Goal: Task Accomplishment & Management: Manage account settings

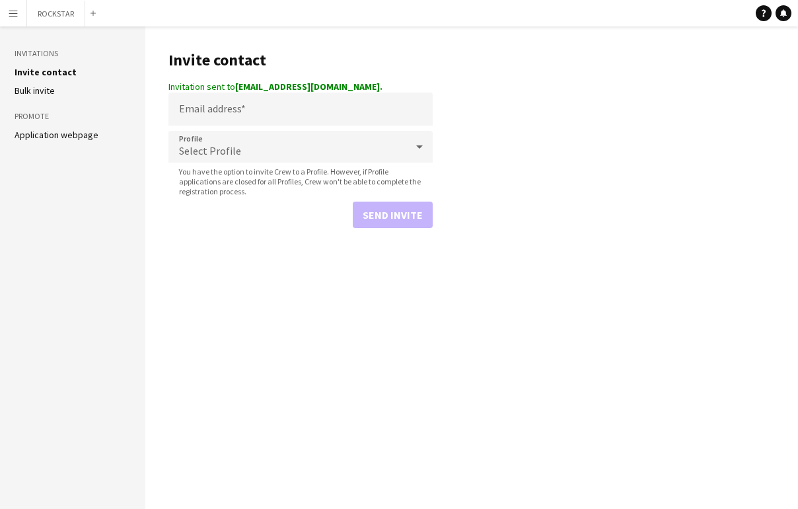
click at [17, 13] on app-icon "Menu" at bounding box center [13, 13] width 11 height 11
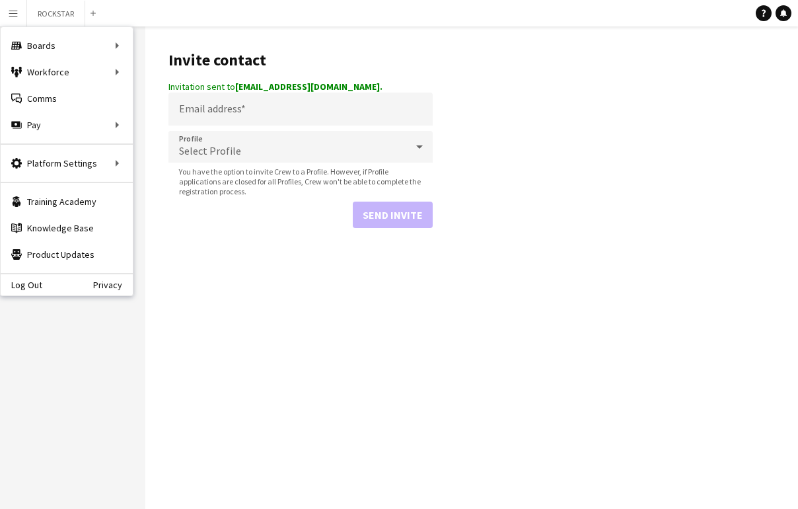
click at [17, 17] on app-icon "Menu" at bounding box center [13, 13] width 11 height 11
click at [95, 75] on div "Workforce Workforce" at bounding box center [67, 72] width 132 height 26
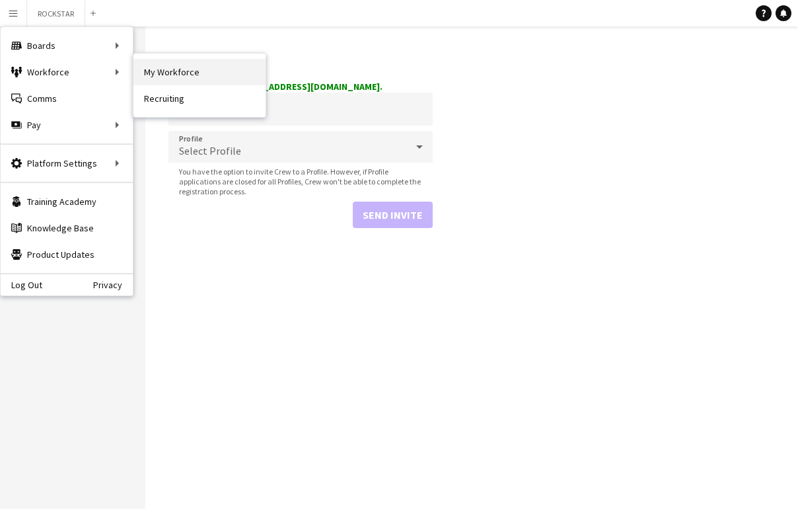
click at [182, 76] on link "My Workforce" at bounding box center [200, 72] width 132 height 26
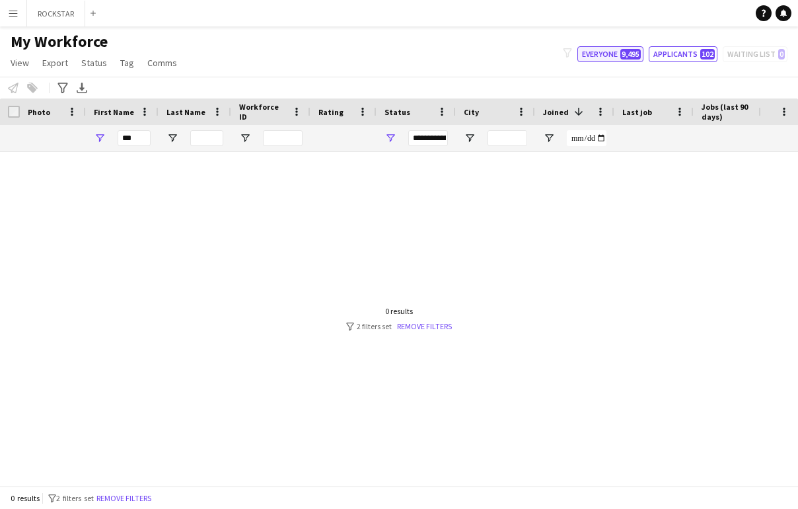
click at [621, 47] on button "Everyone 9,495" at bounding box center [611, 54] width 66 height 16
type input "**********"
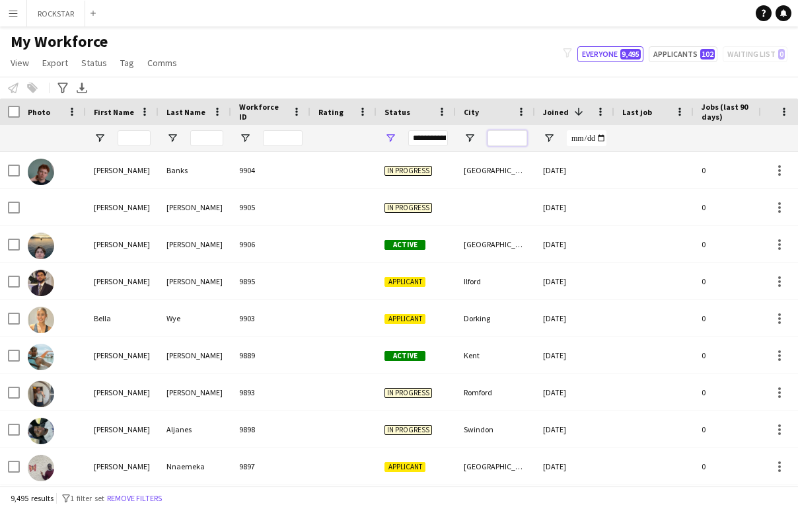
click at [510, 141] on input "City Filter Input" at bounding box center [508, 138] width 40 height 16
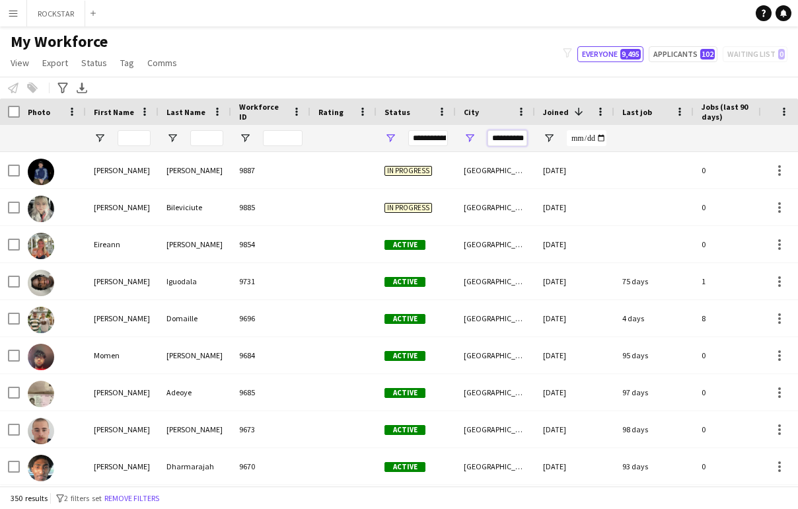
type input "**********"
click at [442, 132] on div "**********" at bounding box center [428, 138] width 40 height 16
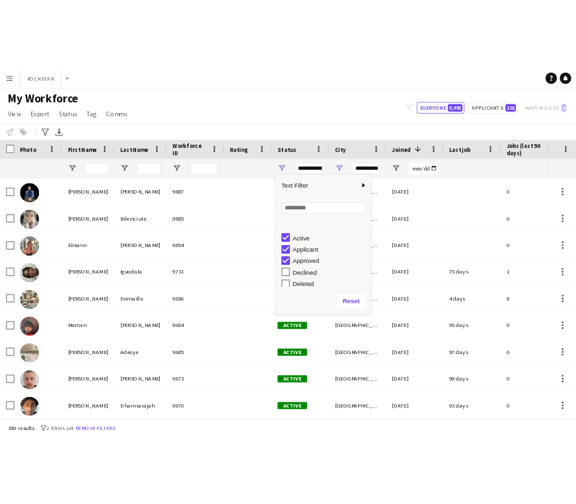
scroll to position [83, 0]
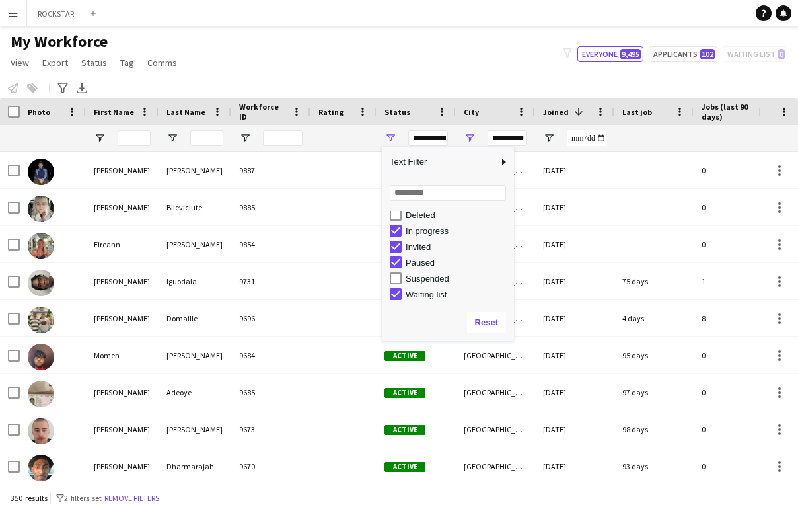
click at [422, 265] on div "Paused" at bounding box center [458, 263] width 104 height 10
click at [417, 252] on div "Invited" at bounding box center [452, 247] width 124 height 16
click at [415, 231] on div "In progress" at bounding box center [458, 231] width 104 height 10
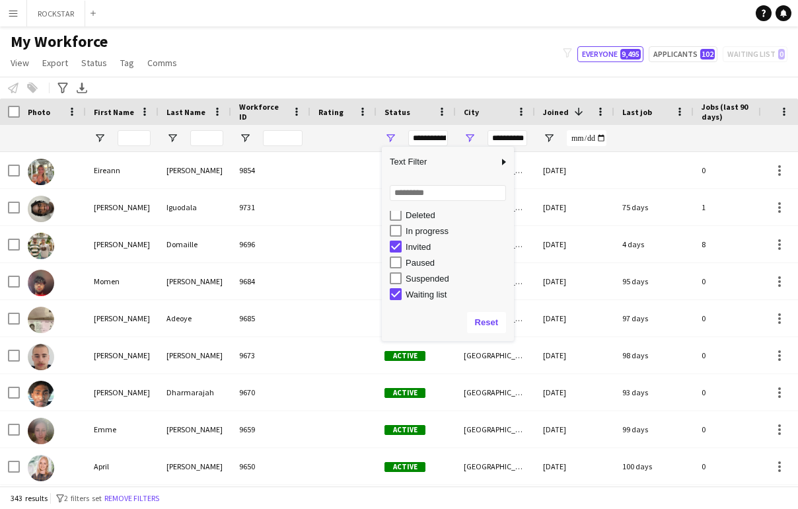
click at [434, 292] on div "Waiting list" at bounding box center [458, 294] width 104 height 10
click at [407, 248] on div "Invited" at bounding box center [458, 247] width 104 height 10
type input "**********"
click at [341, 125] on div at bounding box center [344, 138] width 50 height 26
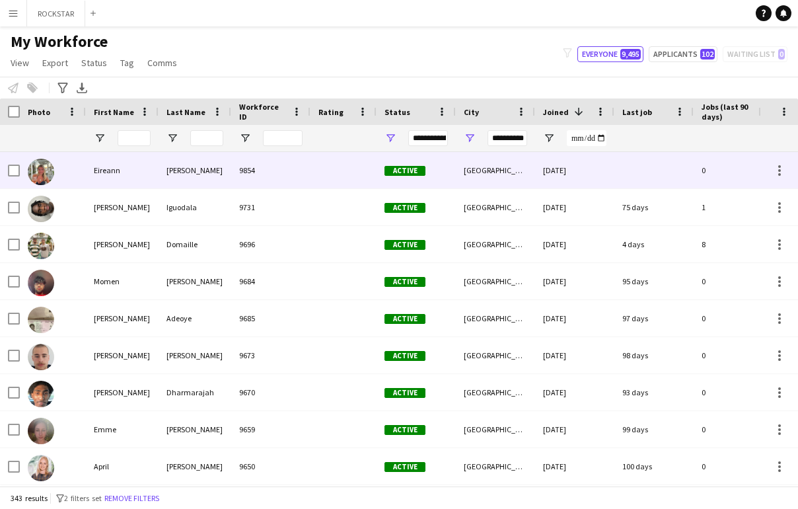
click at [272, 179] on div "9854" at bounding box center [270, 170] width 79 height 36
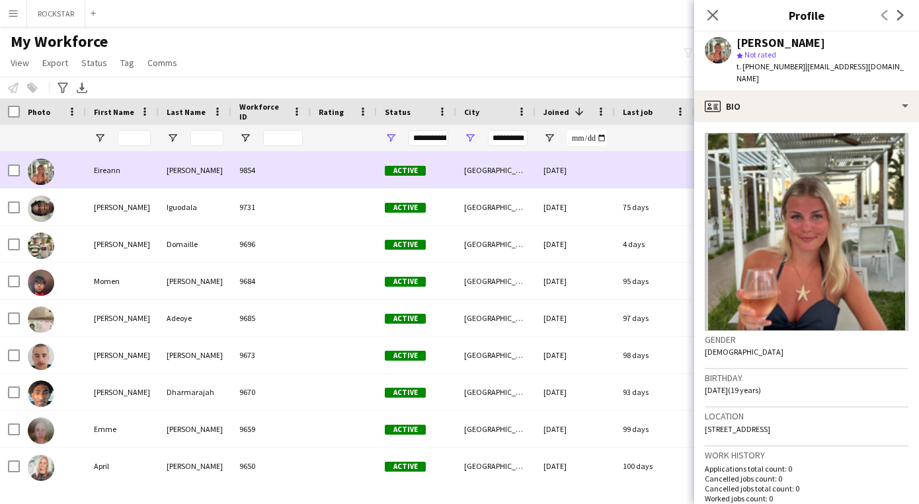
click at [137, 186] on div "Eireann" at bounding box center [122, 170] width 73 height 36
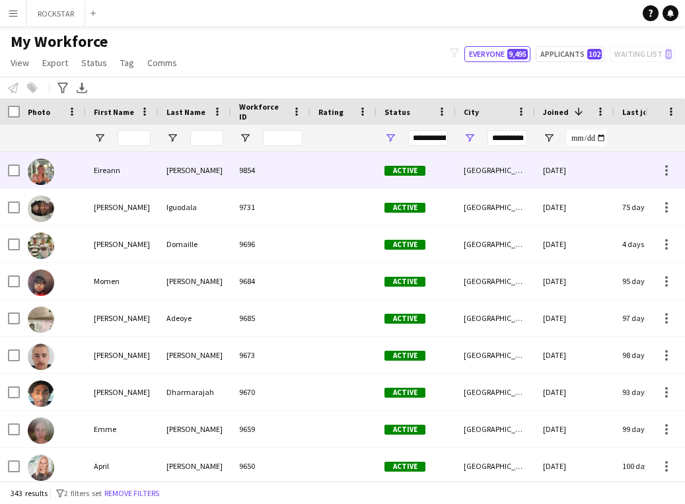
click at [302, 171] on div "9854" at bounding box center [270, 170] width 79 height 36
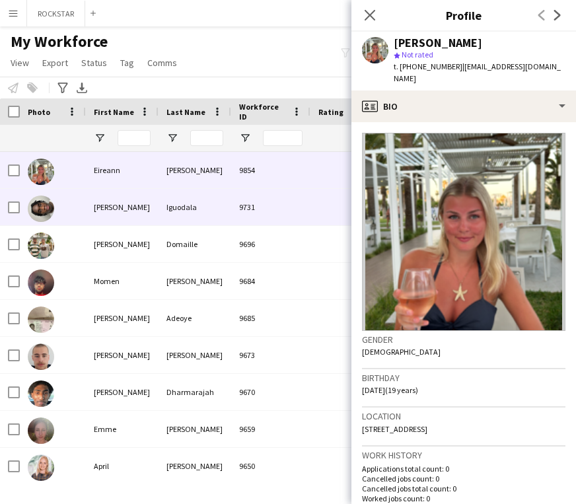
click at [145, 220] on div "[PERSON_NAME]" at bounding box center [122, 207] width 73 height 36
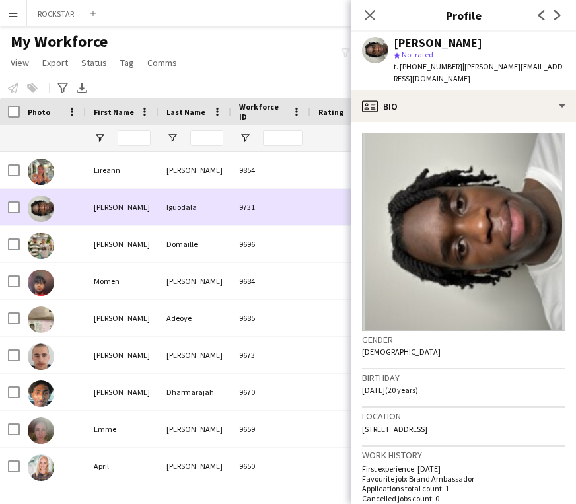
click at [143, 233] on div "[PERSON_NAME]" at bounding box center [122, 244] width 73 height 36
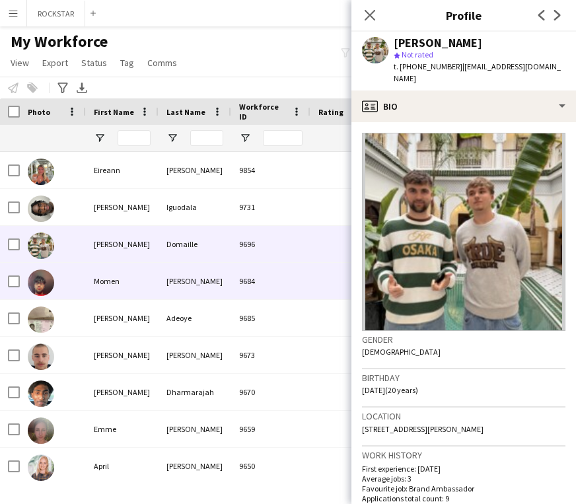
click at [146, 270] on div "Momen" at bounding box center [122, 281] width 73 height 36
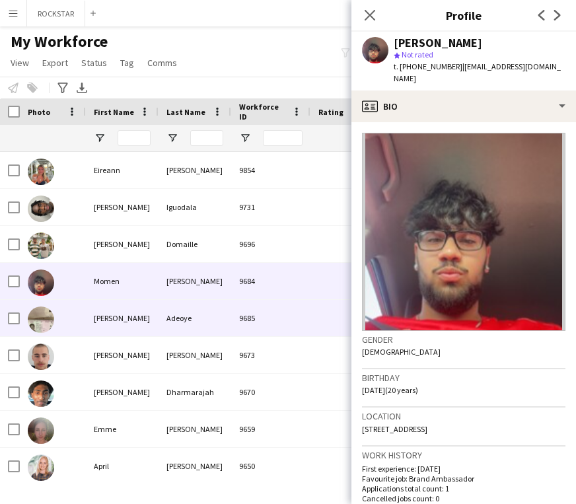
click at [135, 329] on div "[PERSON_NAME]" at bounding box center [122, 318] width 73 height 36
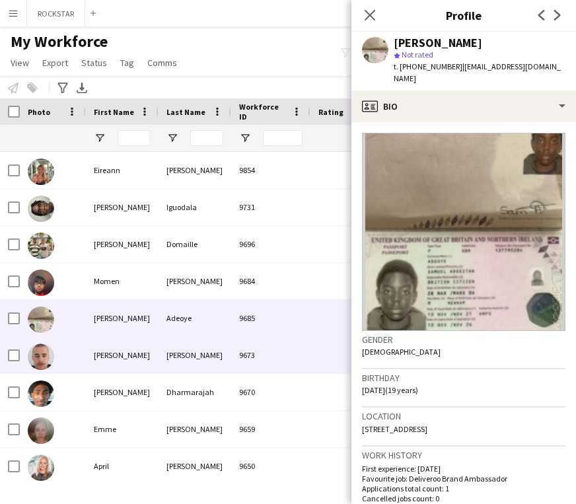
click at [132, 355] on div "[PERSON_NAME]" at bounding box center [122, 355] width 73 height 36
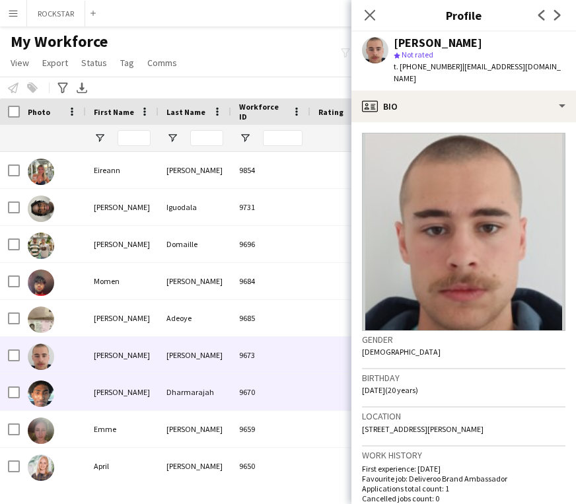
click at [134, 391] on div "[PERSON_NAME]" at bounding box center [122, 392] width 73 height 36
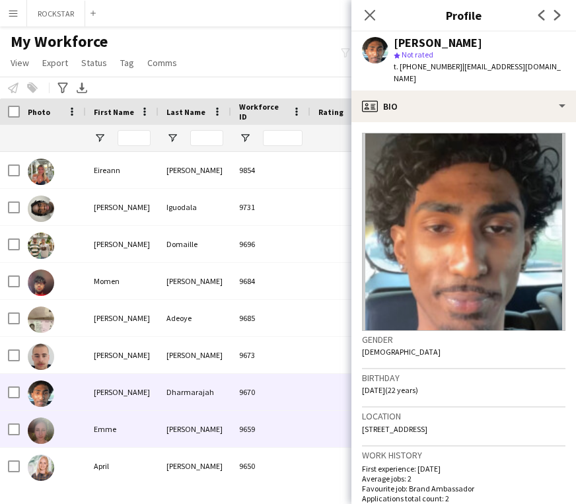
click at [131, 428] on div "Emme" at bounding box center [122, 429] width 73 height 36
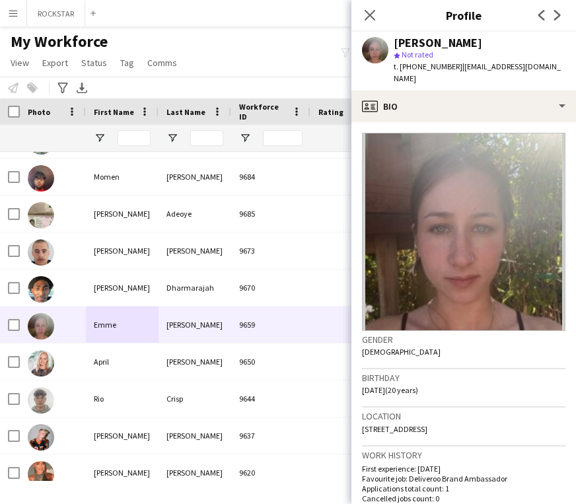
scroll to position [123, 0]
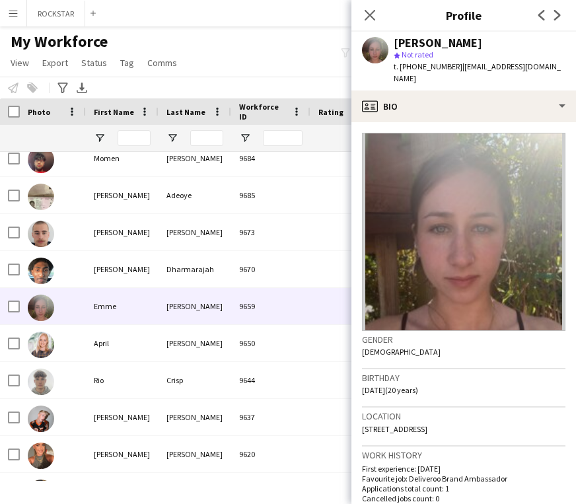
click at [159, 349] on div "[PERSON_NAME]" at bounding box center [195, 343] width 73 height 36
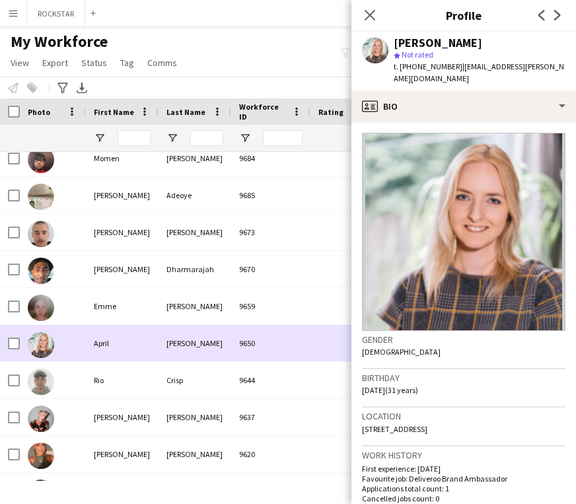
click at [141, 367] on div "Rio" at bounding box center [122, 380] width 73 height 36
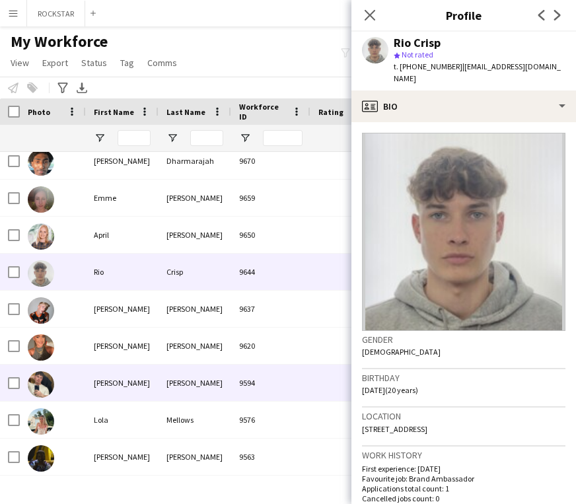
scroll to position [231, 0]
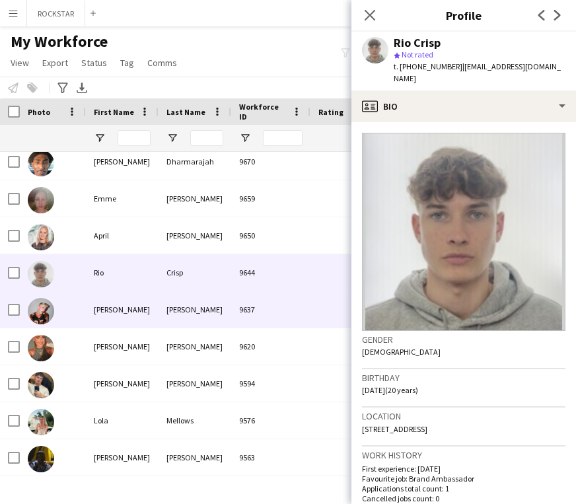
click at [119, 312] on div "[PERSON_NAME]" at bounding box center [122, 309] width 73 height 36
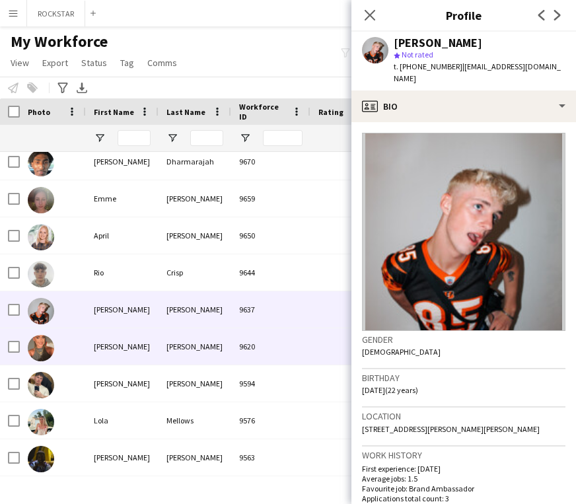
click at [158, 353] on div "[PERSON_NAME]" at bounding box center [122, 346] width 73 height 36
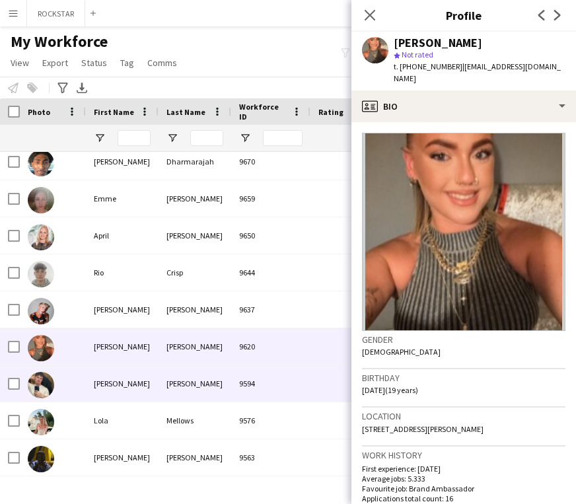
click at [153, 387] on div "[PERSON_NAME]" at bounding box center [122, 383] width 73 height 36
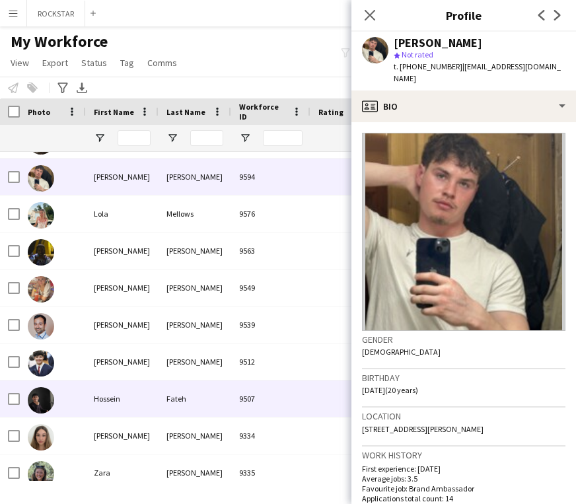
scroll to position [437, 0]
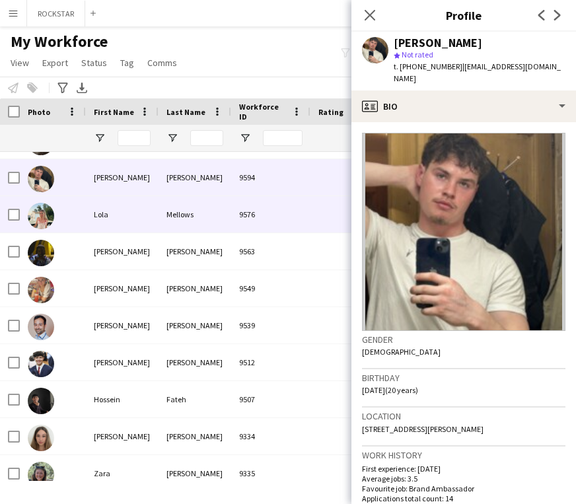
click at [119, 221] on div "Lola" at bounding box center [122, 214] width 73 height 36
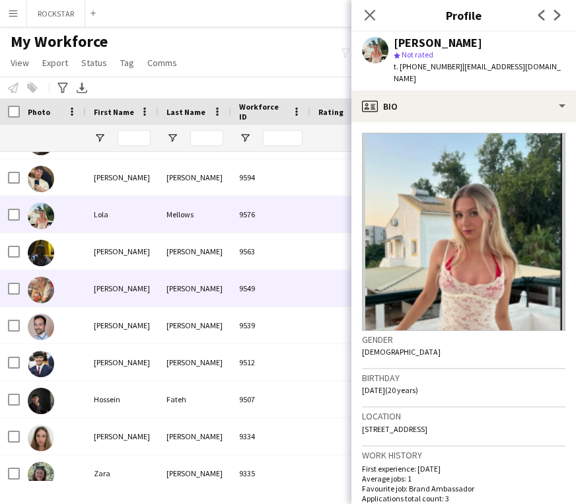
click at [91, 280] on div "[PERSON_NAME]" at bounding box center [122, 288] width 73 height 36
